Goal: Register for event/course

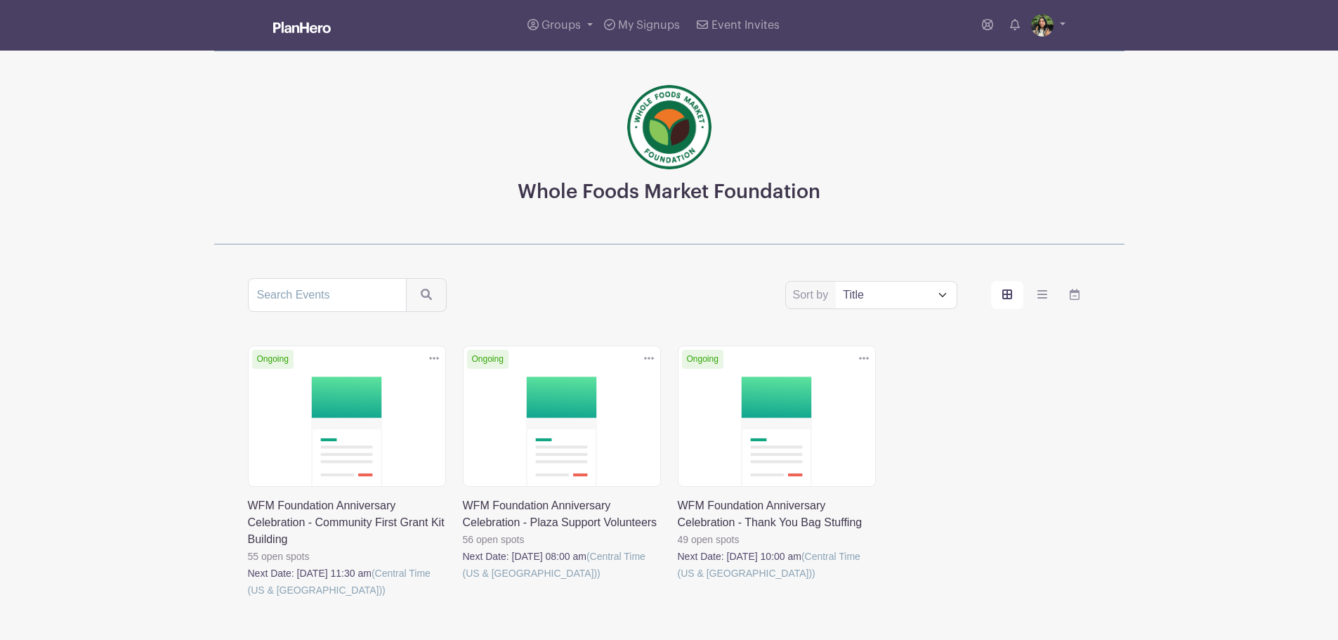
click at [678, 582] on link at bounding box center [678, 582] width 0 height 0
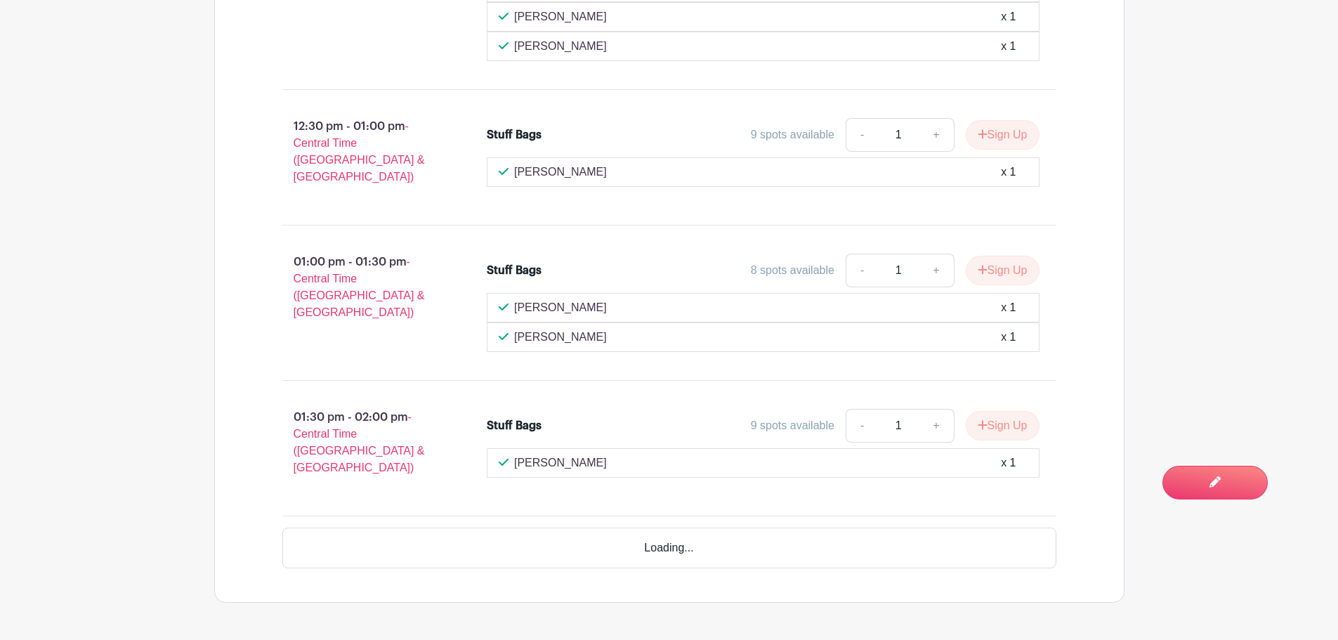
scroll to position [2155, 0]
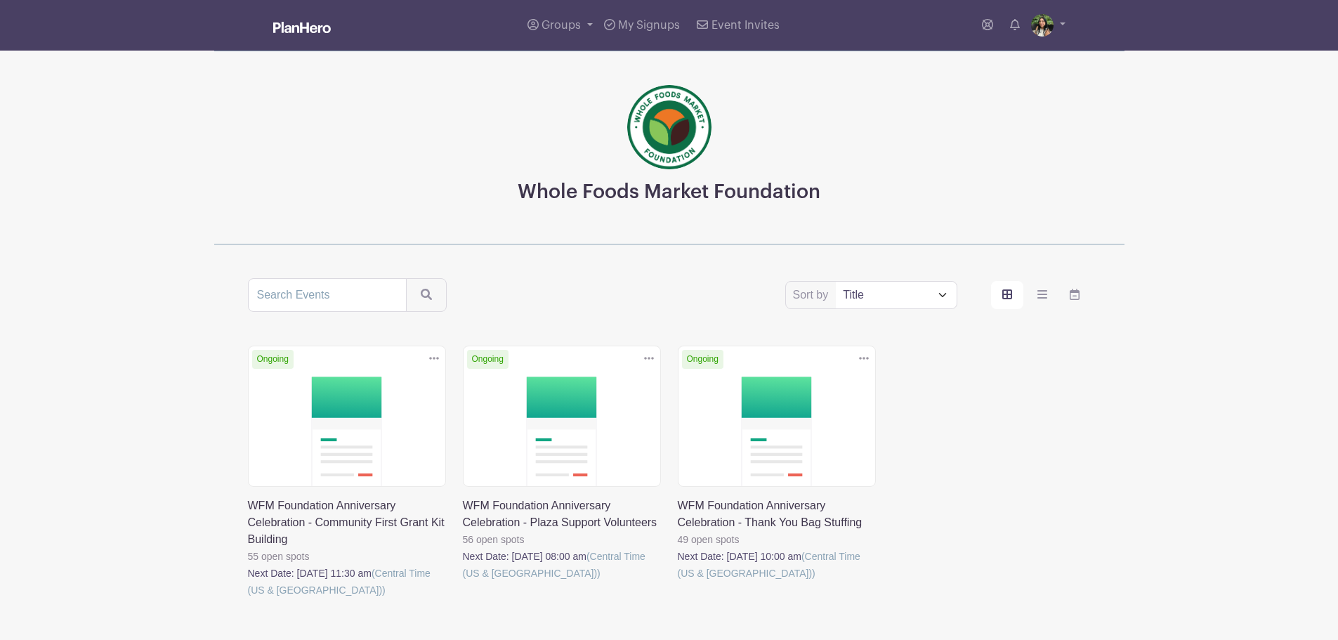
click at [248, 599] on link at bounding box center [248, 599] width 0 height 0
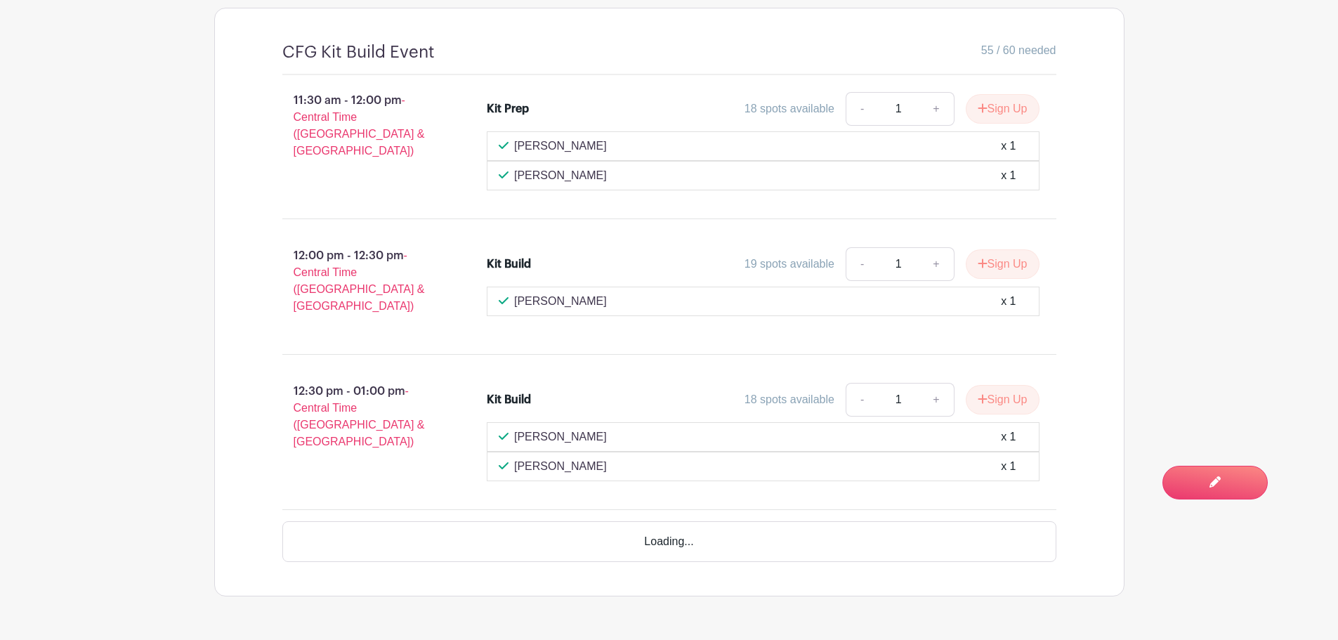
scroll to position [907, 0]
